Goal: Task Accomplishment & Management: Complete application form

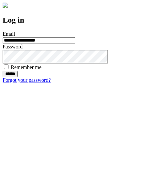
type input "**********"
click at [18, 77] on input "******" at bounding box center [10, 74] width 15 height 7
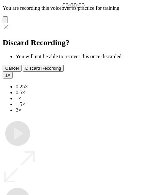
type input "**********"
